Goal: Information Seeking & Learning: Check status

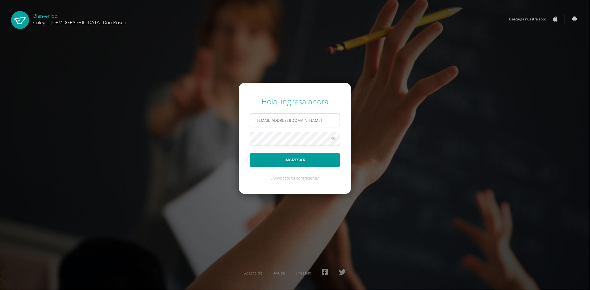
click at [305, 118] on input "edardon2911@gmail.com" at bounding box center [294, 121] width 89 height 14
type input "jdardondb24@gmail.com"
click at [294, 158] on button "Ingresar" at bounding box center [295, 160] width 90 height 14
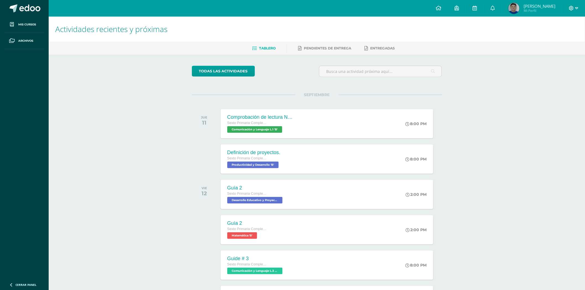
click at [577, 7] on icon at bounding box center [577, 8] width 3 height 5
click at [520, 6] on img at bounding box center [514, 8] width 11 height 11
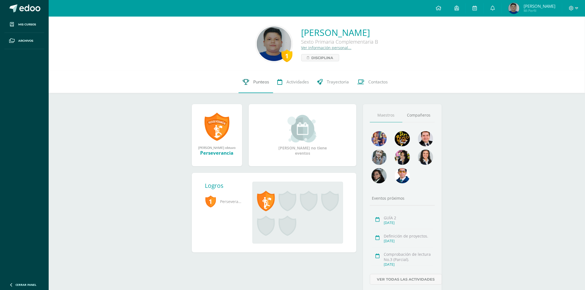
click at [261, 81] on span "Punteos" at bounding box center [261, 82] width 16 height 6
click at [314, 59] on span "Disciplina" at bounding box center [323, 57] width 22 height 7
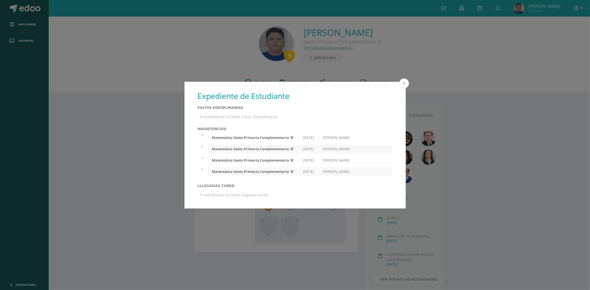
click at [402, 85] on button at bounding box center [404, 84] width 10 height 10
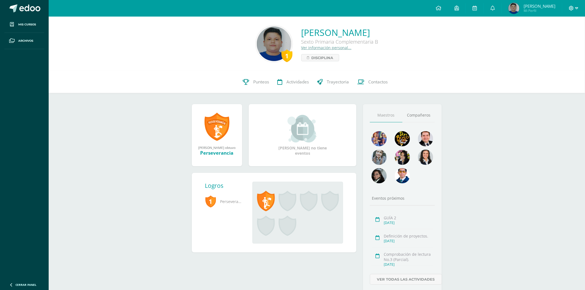
click at [576, 8] on icon at bounding box center [577, 8] width 3 height 2
click at [552, 35] on span "Cerrar sesión" at bounding box center [560, 37] width 25 height 5
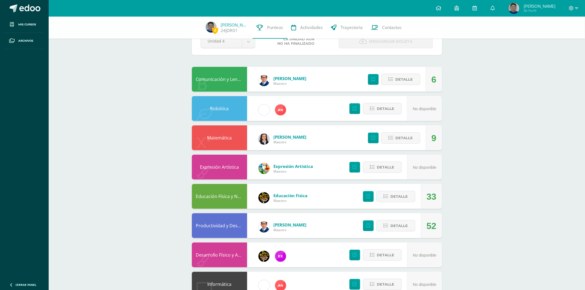
scroll to position [31, 0]
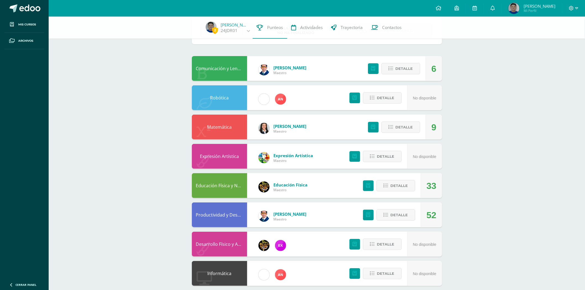
click at [217, 127] on div "Matemática" at bounding box center [219, 127] width 55 height 25
click at [399, 128] on span "Detalle" at bounding box center [404, 127] width 17 height 10
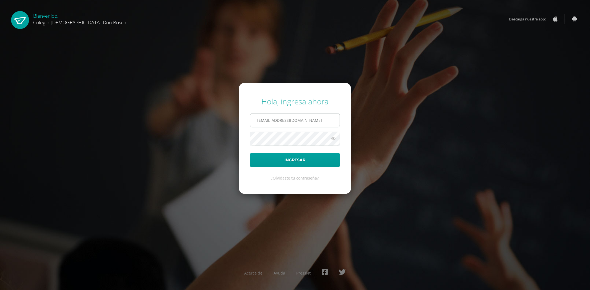
click at [305, 124] on input "jdardondb24@gmail.com" at bounding box center [294, 121] width 89 height 14
type input "fdardondb24@gmail.com"
click at [287, 158] on button "Ingresar" at bounding box center [295, 160] width 90 height 14
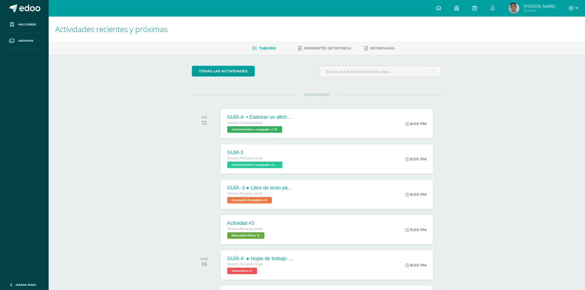
click at [516, 7] on img at bounding box center [514, 8] width 11 height 11
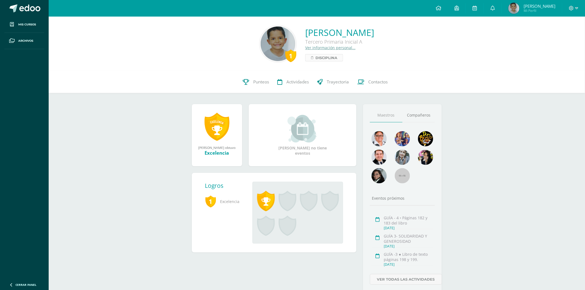
click at [316, 55] on span "Disciplina" at bounding box center [327, 57] width 22 height 7
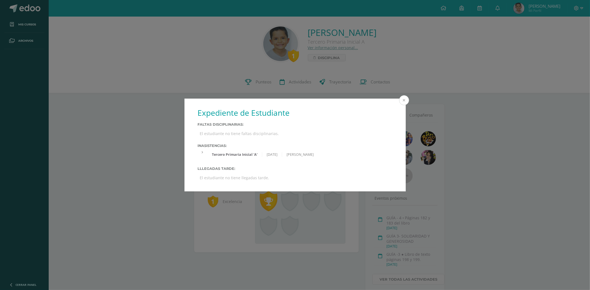
click at [406, 100] on button at bounding box center [404, 100] width 10 height 10
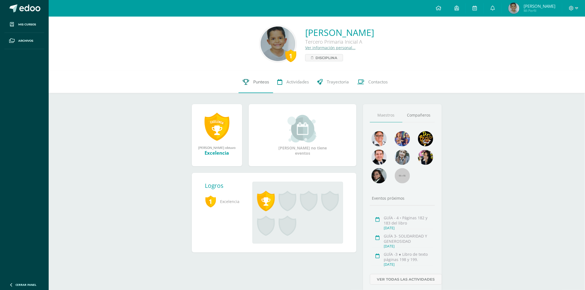
click at [259, 83] on span "Punteos" at bounding box center [261, 82] width 16 height 6
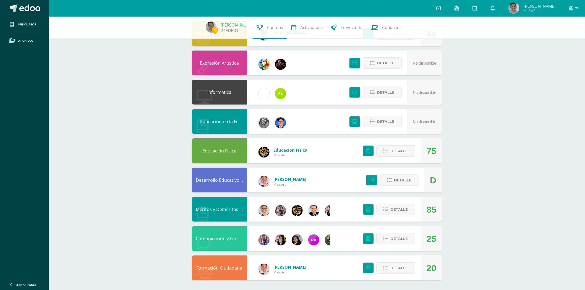
scroll to position [155, 0]
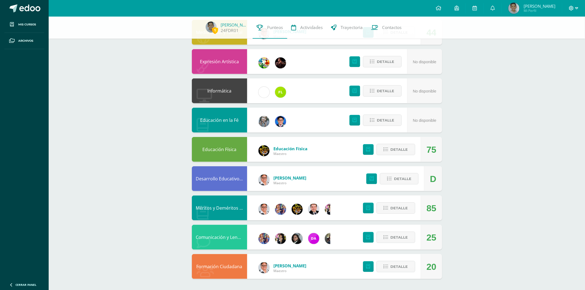
click at [577, 7] on icon at bounding box center [577, 8] width 3 height 2
click at [567, 38] on span "Cerrar sesión" at bounding box center [560, 37] width 25 height 5
